Goal: Task Accomplishment & Management: Manage account settings

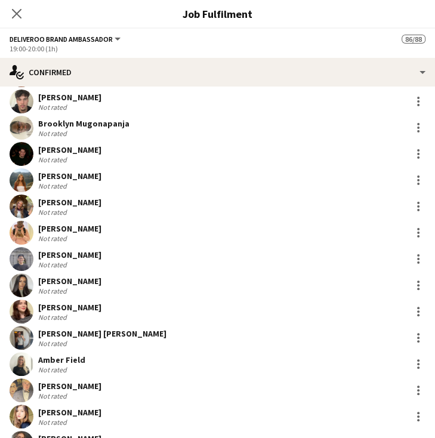
click at [7, 1] on div "Close pop-in" at bounding box center [16, 13] width 33 height 27
click at [18, 17] on icon "Close pop-in" at bounding box center [16, 13] width 11 height 11
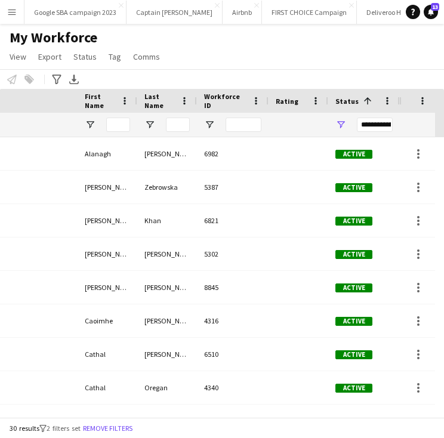
click at [7, 14] on app-icon "Menu" at bounding box center [12, 12] width 10 height 10
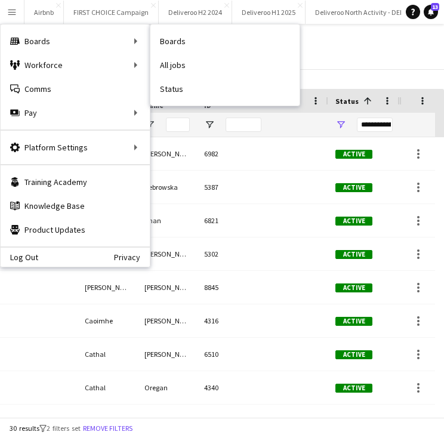
scroll to position [0, 197]
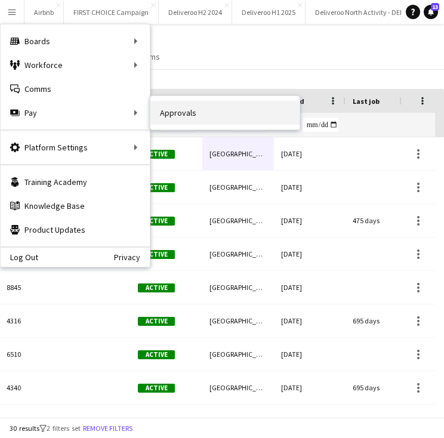
click at [182, 113] on link "Approvals" at bounding box center [224, 113] width 149 height 24
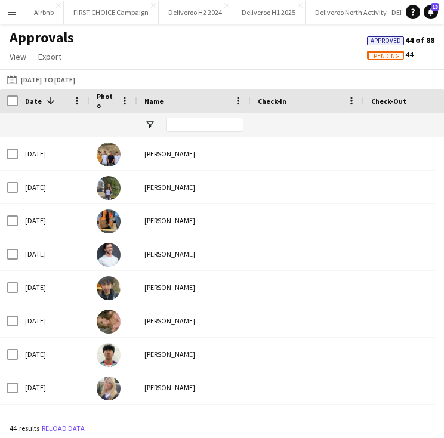
click at [378, 59] on span "Pending" at bounding box center [386, 56] width 26 height 8
